Goal: Task Accomplishment & Management: Use online tool/utility

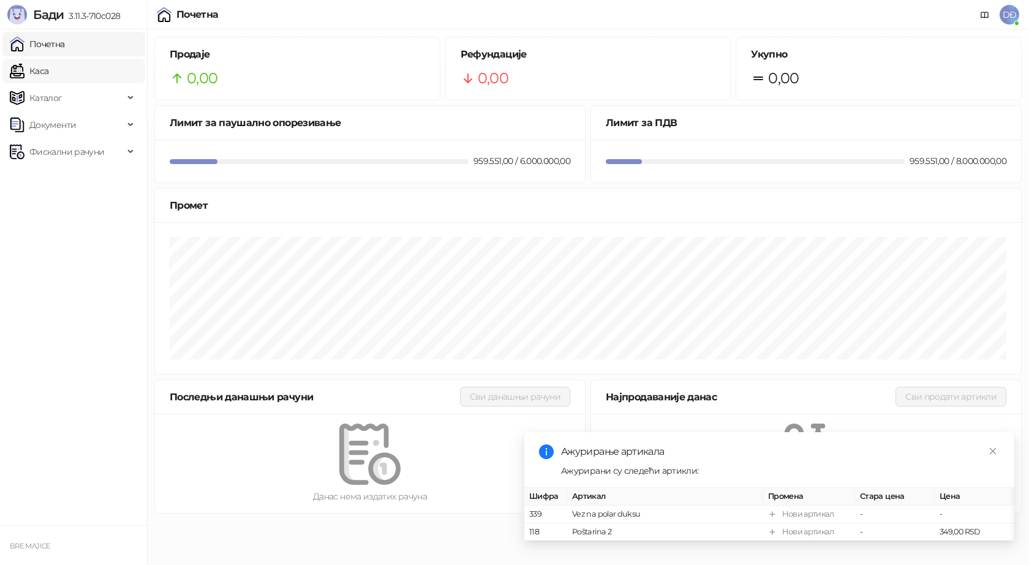
click at [48, 71] on link "Каса" at bounding box center [29, 71] width 39 height 25
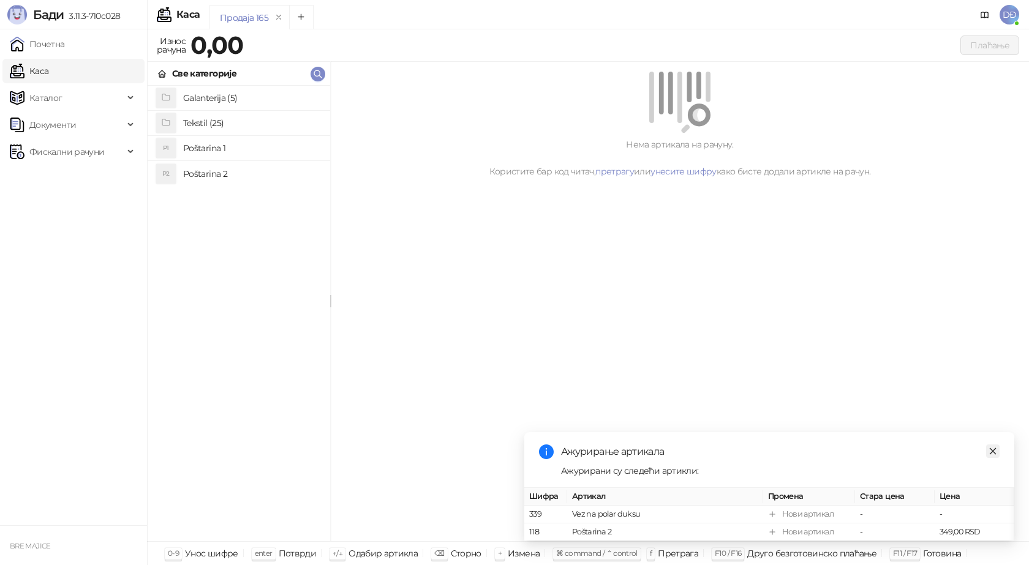
click at [994, 448] on icon "close" at bounding box center [993, 451] width 7 height 7
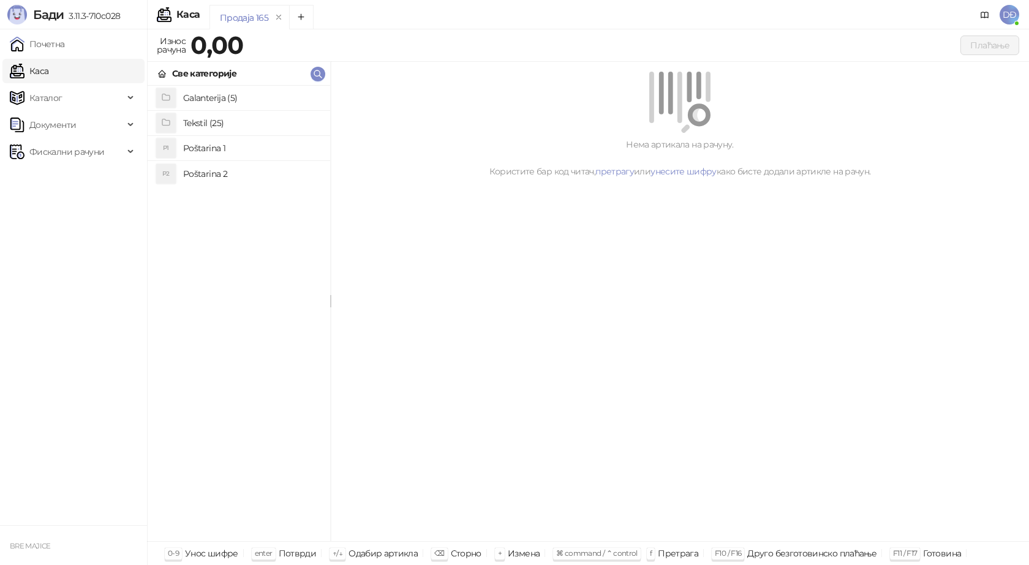
click at [206, 176] on h4 "Poštarina 2" at bounding box center [251, 174] width 137 height 20
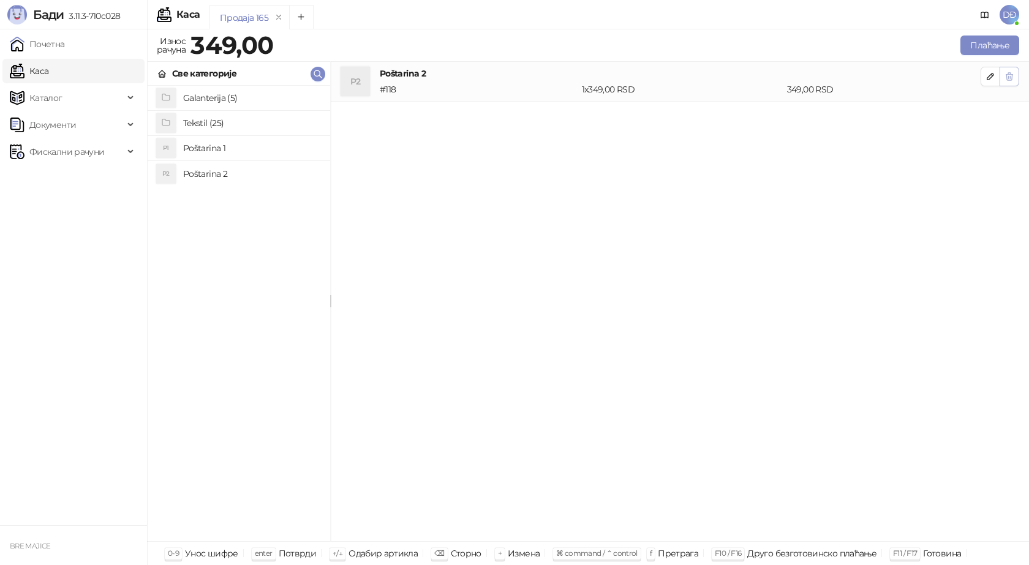
click at [1017, 76] on button "button" at bounding box center [1010, 77] width 20 height 20
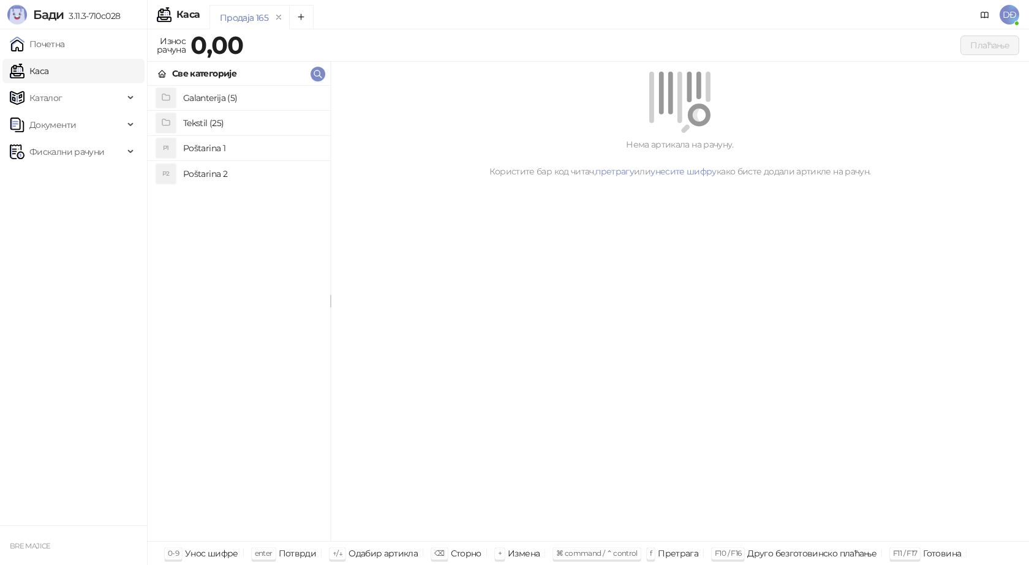
click at [207, 147] on h4 "Poštarina 1" at bounding box center [251, 148] width 137 height 20
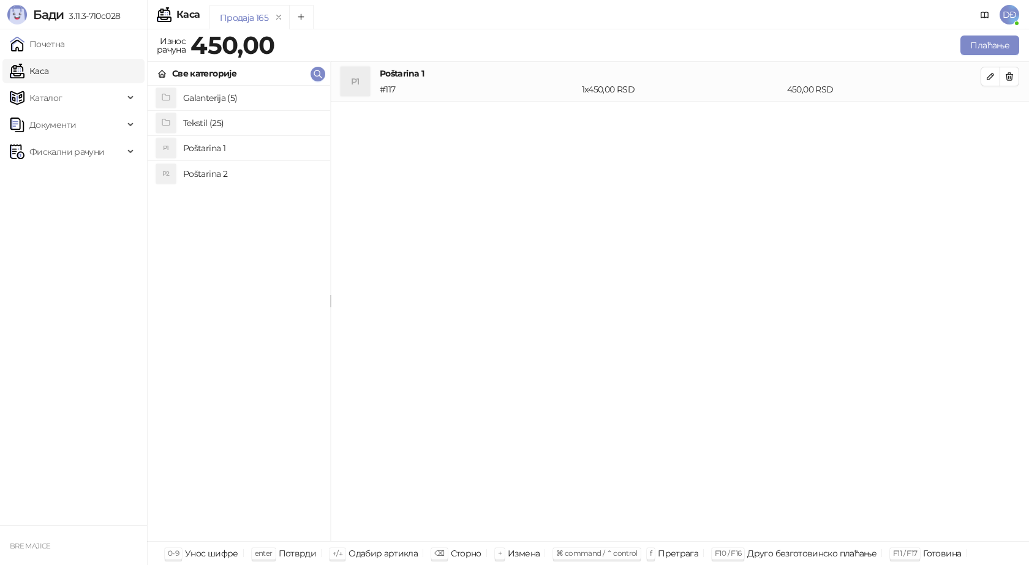
click at [214, 99] on h4 "Galanterija (5)" at bounding box center [251, 98] width 137 height 20
click at [214, 99] on h4 "Gravirana metalna pljoska 0,23l" at bounding box center [251, 98] width 137 height 20
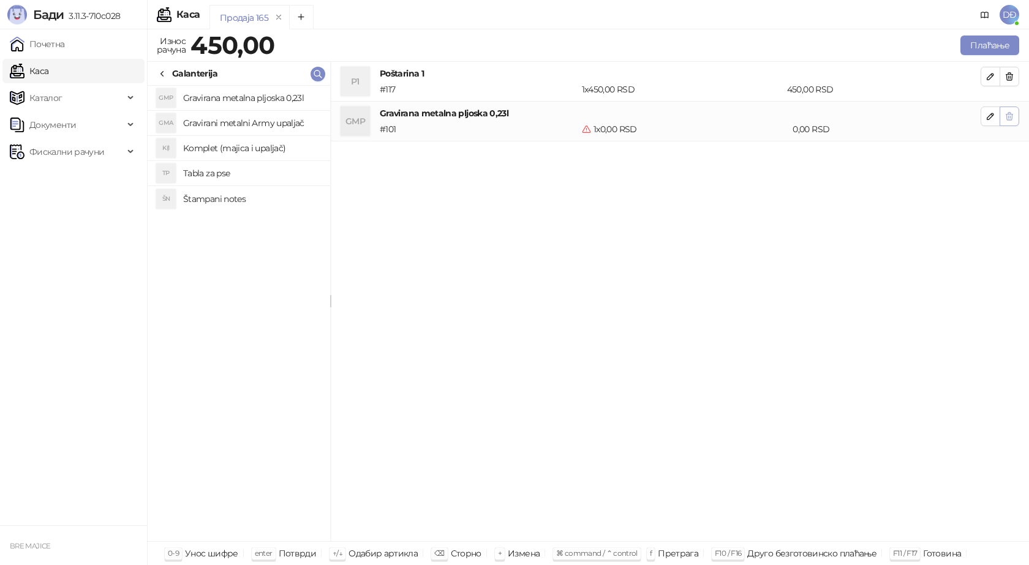
click at [1012, 118] on icon "button" at bounding box center [1009, 116] width 7 height 7
click at [162, 75] on icon at bounding box center [162, 74] width 10 height 10
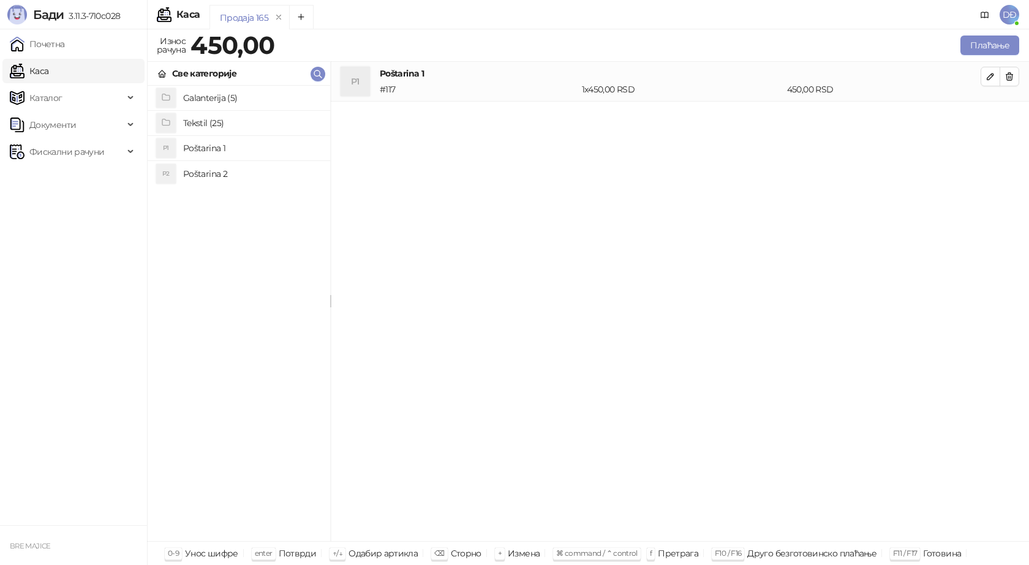
click at [203, 124] on h4 "Tekstil (25)" at bounding box center [251, 123] width 137 height 20
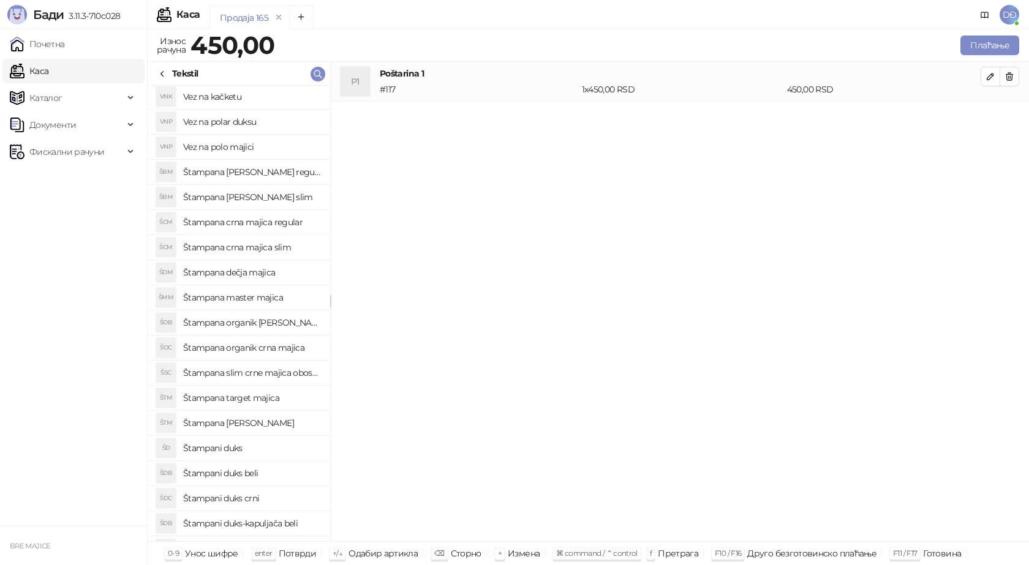
scroll to position [172, 0]
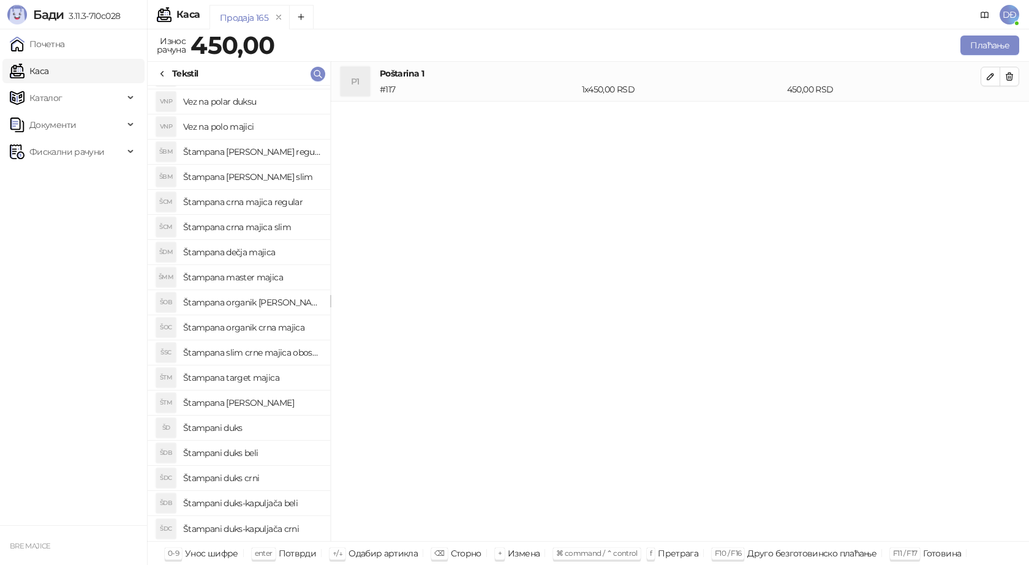
click at [272, 253] on h4 "Štampana dečja majica" at bounding box center [251, 253] width 137 height 20
click at [992, 119] on icon "button" at bounding box center [991, 116] width 10 height 10
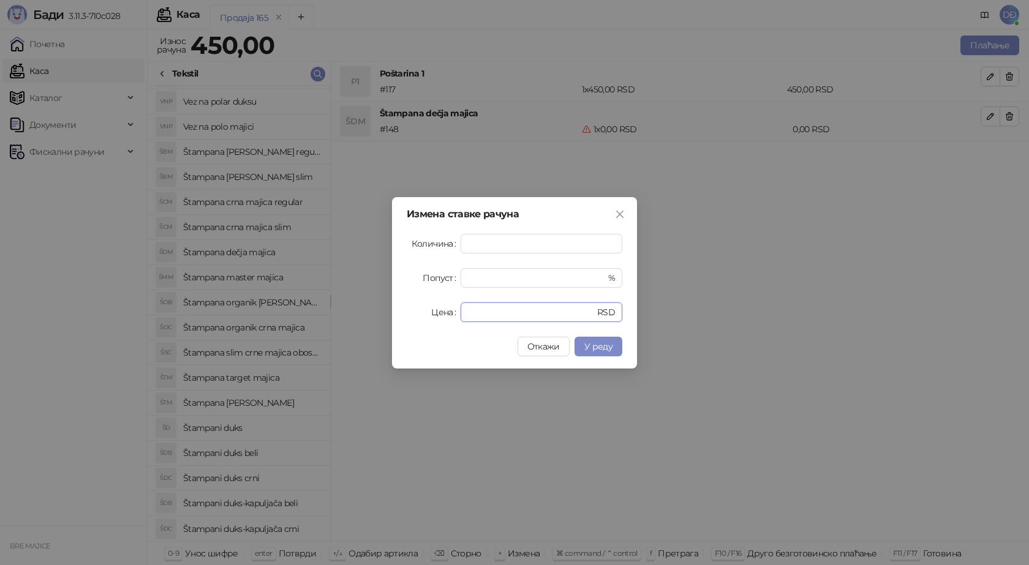
drag, startPoint x: 489, startPoint y: 315, endPoint x: 413, endPoint y: 323, distance: 76.4
click at [413, 323] on div "Измена ставке рачуна Количина * Попуст * % Цена * RSD Откажи У реду" at bounding box center [514, 283] width 245 height 172
type input "****"
click at [591, 347] on span "У реду" at bounding box center [598, 346] width 28 height 11
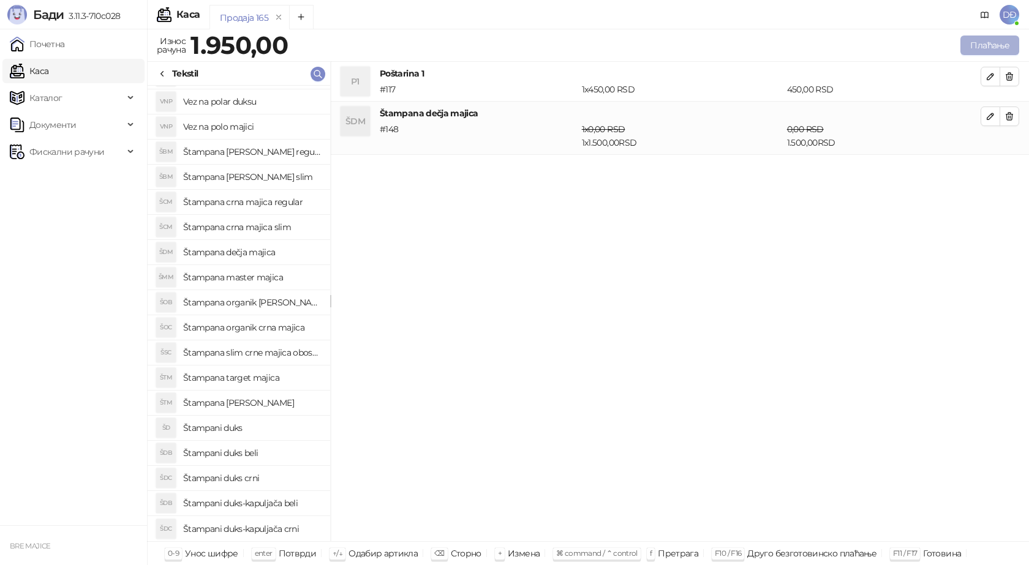
click at [1002, 48] on button "Плаћање" at bounding box center [989, 46] width 59 height 20
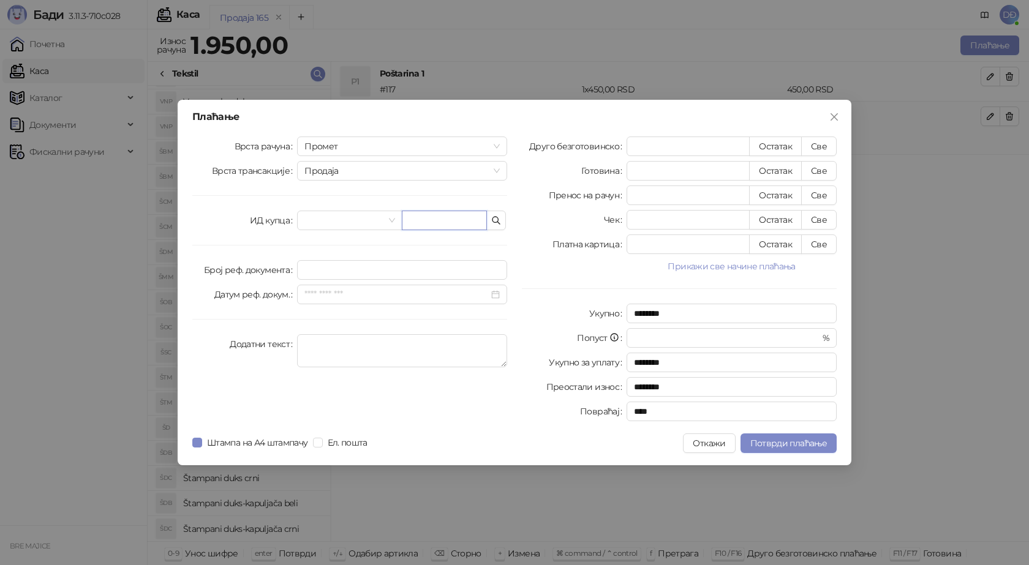
click at [420, 222] on input "text" at bounding box center [444, 221] width 85 height 20
paste input "**********"
type input "**********"
click at [821, 149] on button "Све" at bounding box center [819, 147] width 36 height 20
type input "****"
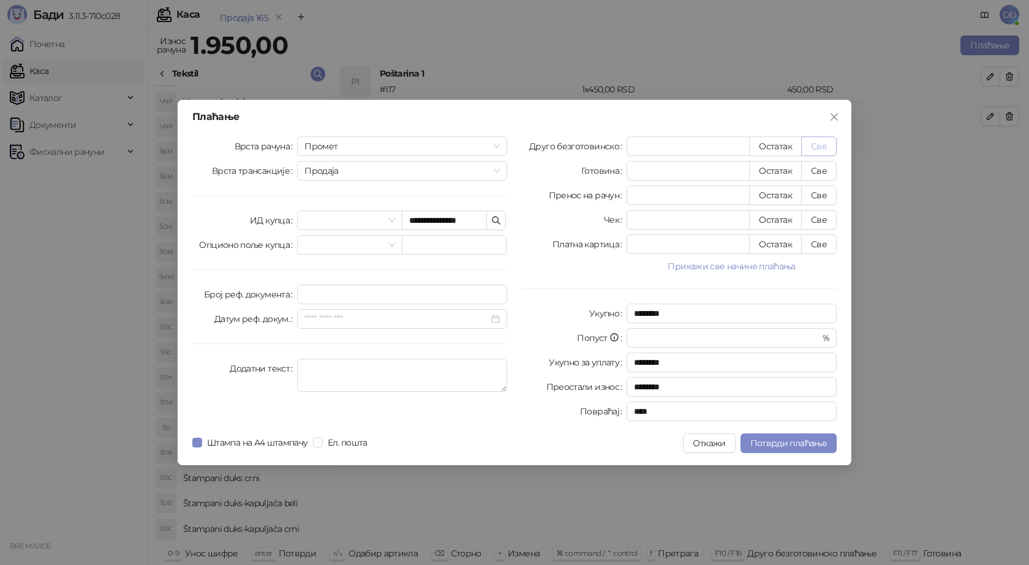
type input "****"
click at [791, 445] on span "Потврди плаћање" at bounding box center [788, 443] width 77 height 11
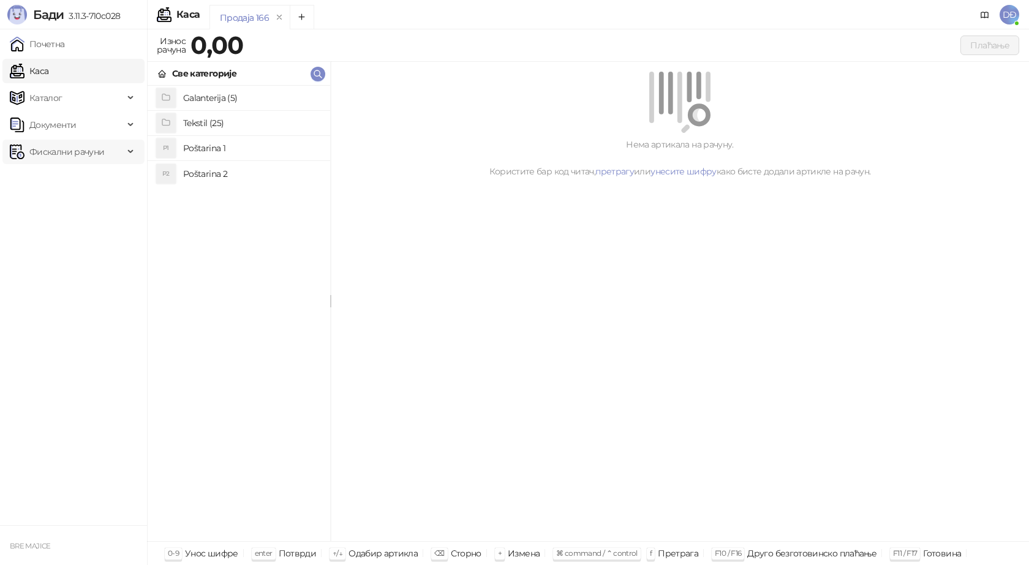
click at [78, 152] on span "Фискални рачуни" at bounding box center [66, 152] width 75 height 25
click at [74, 180] on link "Издати рачуни" at bounding box center [56, 179] width 82 height 25
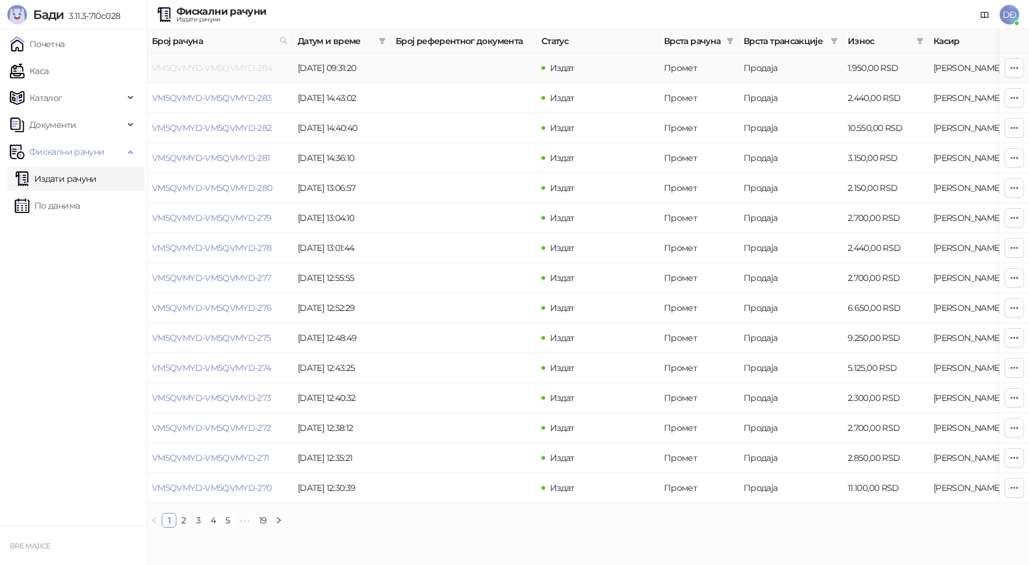
click at [213, 68] on link "VM5QVMYD-VM5QVMYD-284" at bounding box center [212, 67] width 121 height 11
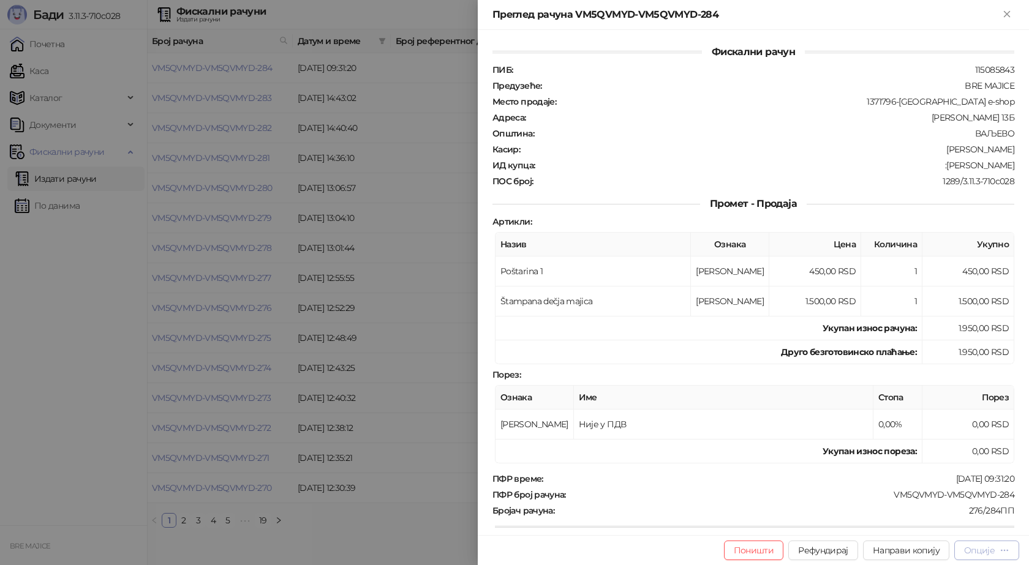
click at [994, 551] on div "Опције" at bounding box center [979, 550] width 31 height 11
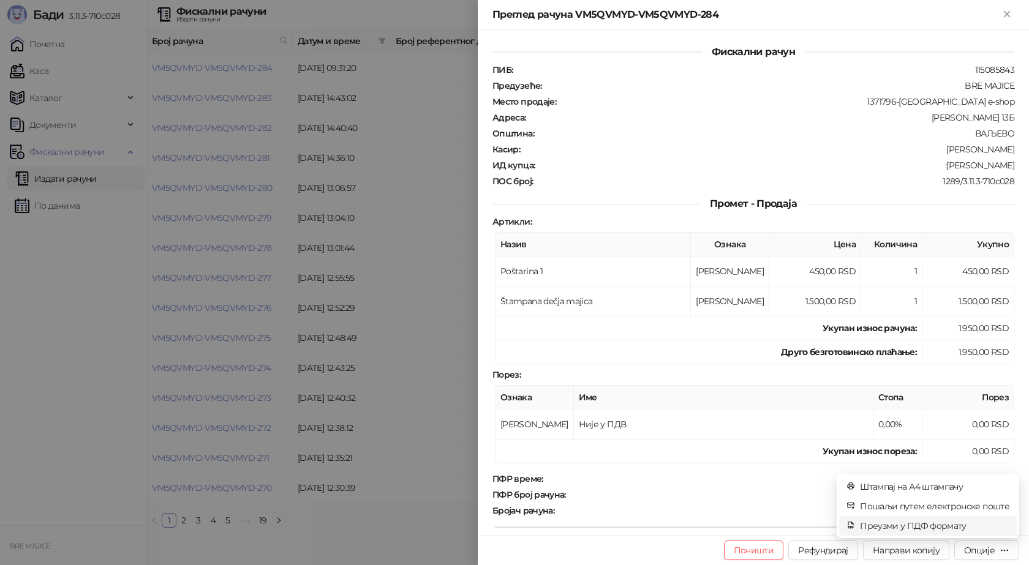
click at [954, 526] on span "Преузми у ПДФ формату" at bounding box center [934, 525] width 149 height 13
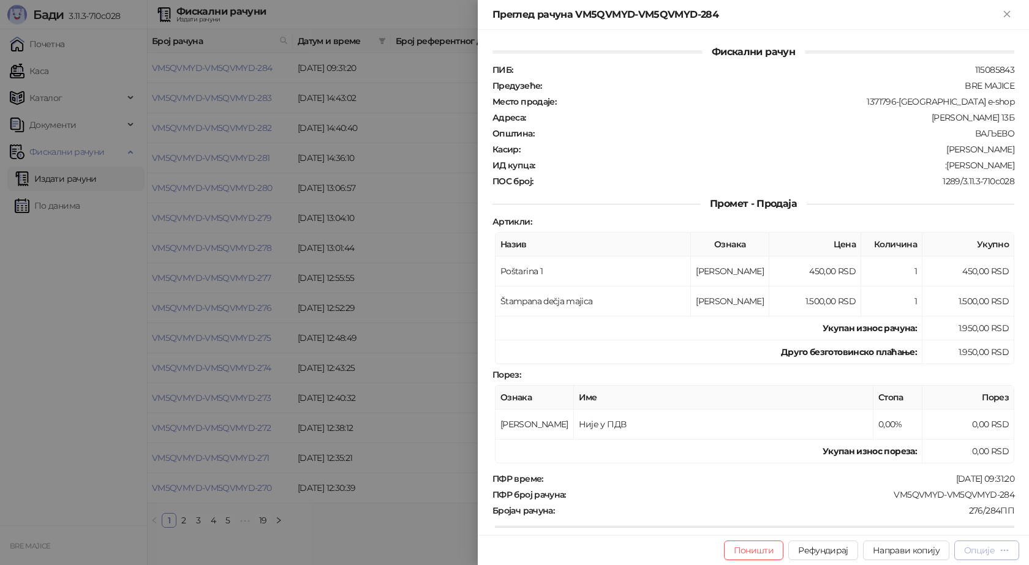
click at [992, 549] on div "Опције" at bounding box center [979, 550] width 31 height 11
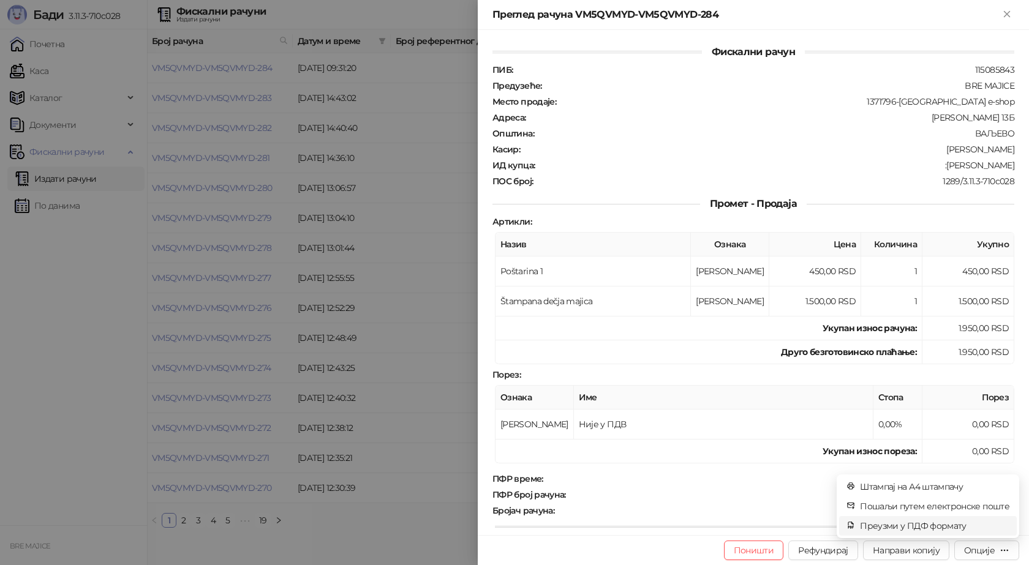
click at [921, 524] on span "Преузми у ПДФ формату" at bounding box center [934, 525] width 149 height 13
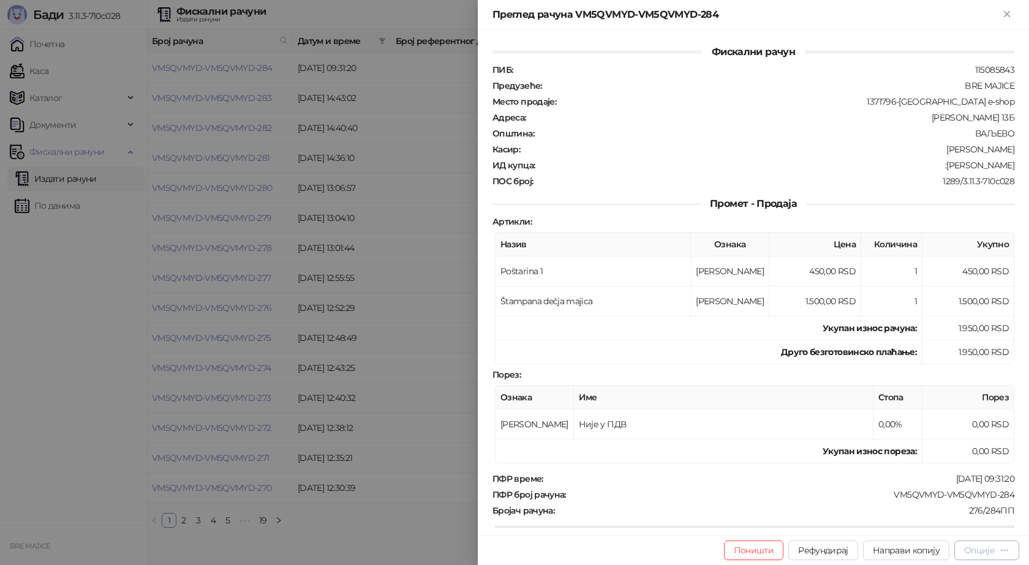
click at [1001, 551] on icon "button" at bounding box center [1004, 550] width 7 height 1
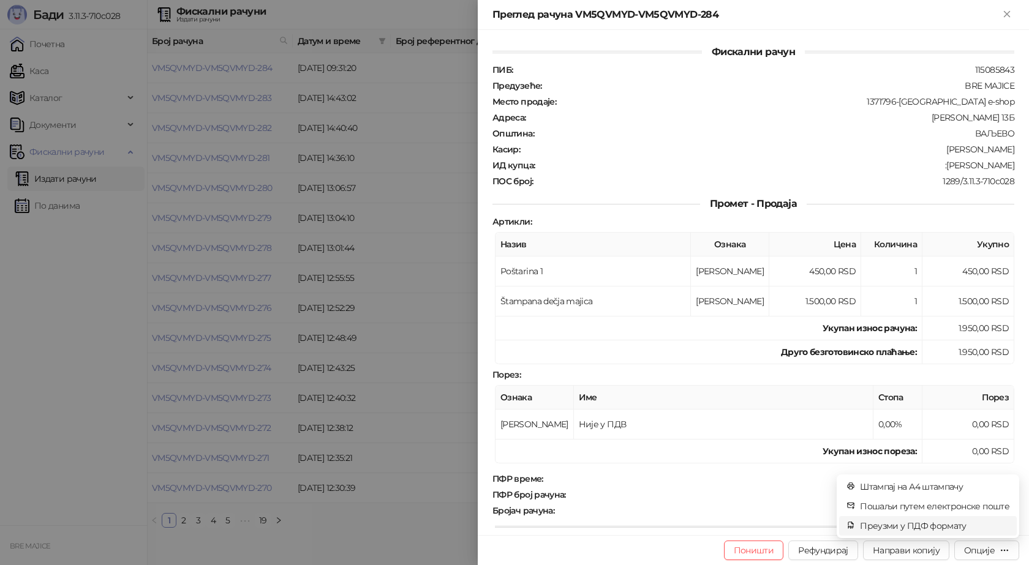
click at [951, 526] on span "Преузми у ПДФ формату" at bounding box center [934, 525] width 149 height 13
